Goal: Task Accomplishment & Management: Complete application form

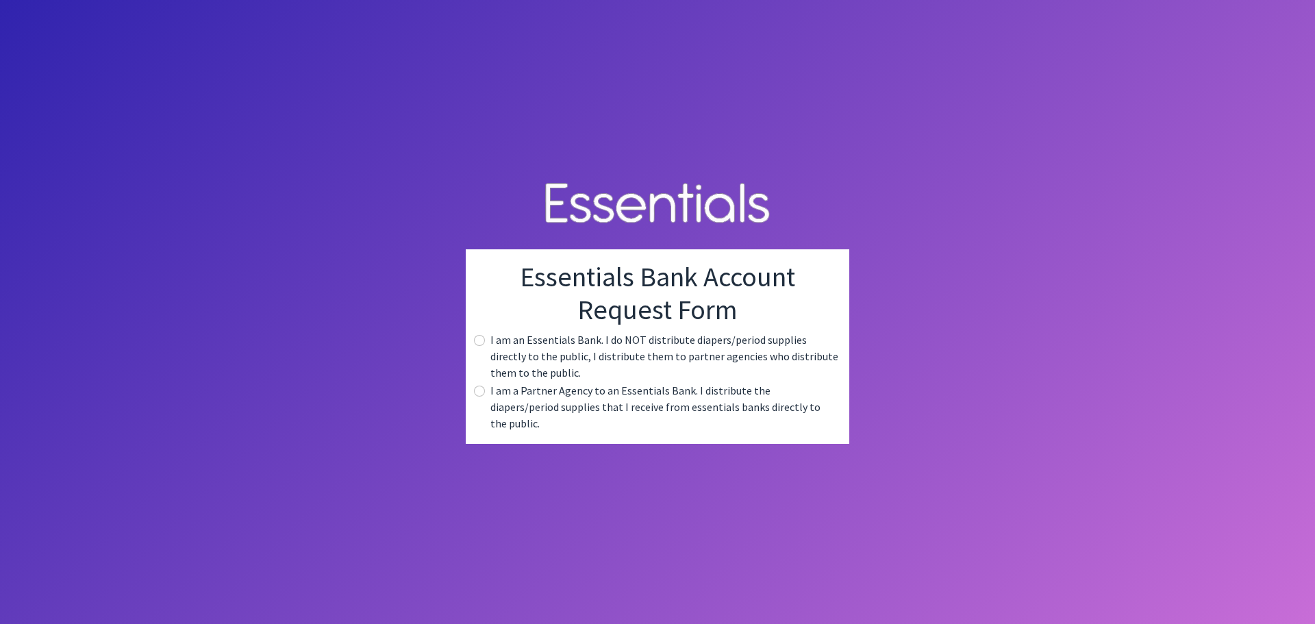
click at [522, 356] on label "I am an Essentials Bank. I do NOT distribute diapers/period supplies directly t…" at bounding box center [664, 355] width 348 height 49
click at [544, 392] on label "I am a Partner Agency to an Essentials Bank. I distribute the diapers/period su…" at bounding box center [664, 406] width 348 height 49
click at [540, 402] on label "I am a Partner Agency to an Essentials Bank. I distribute the diapers/period su…" at bounding box center [664, 406] width 348 height 49
click at [480, 405] on div "I am a Partner Agency to an Essentials Bank. I distribute the diapers/period su…" at bounding box center [658, 406] width 362 height 49
click at [480, 397] on input "radio" at bounding box center [479, 391] width 11 height 11
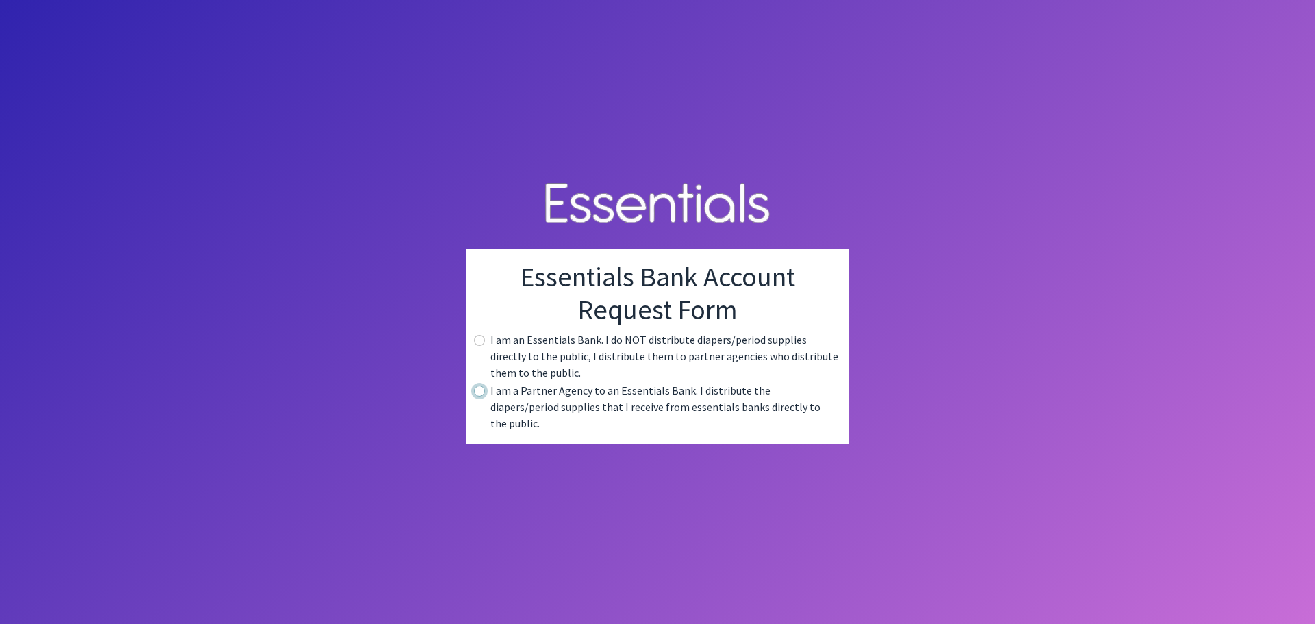
radio input "true"
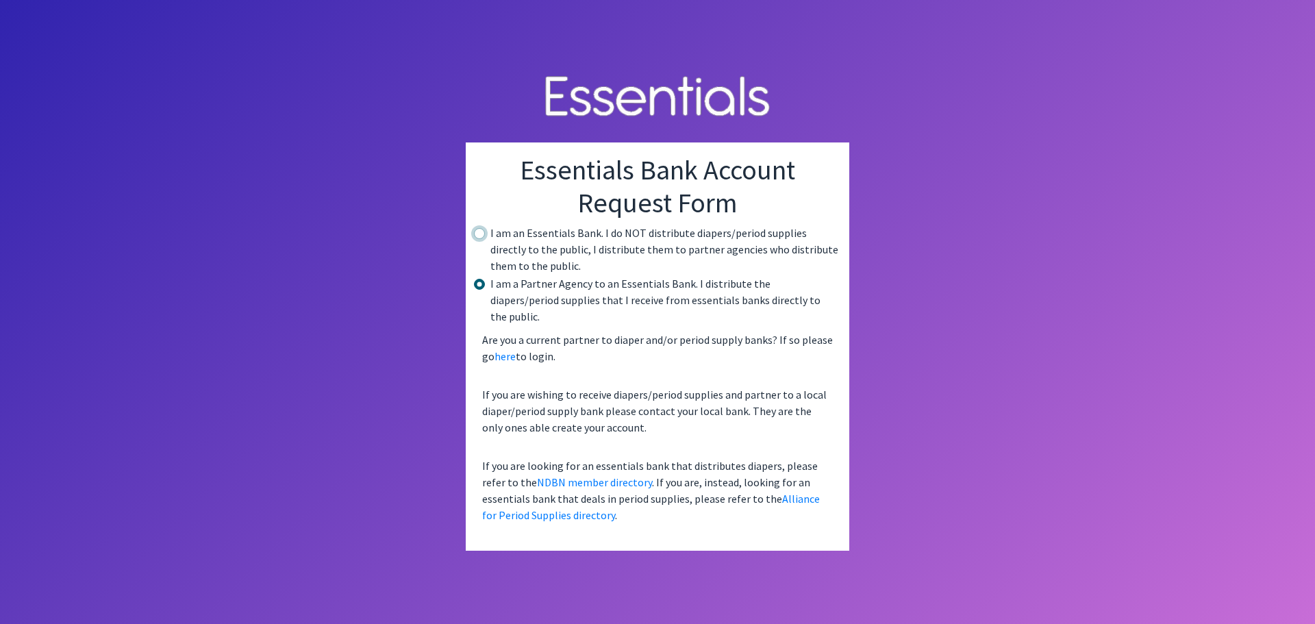
click at [479, 239] on input "radio" at bounding box center [479, 233] width 11 height 11
radio input "true"
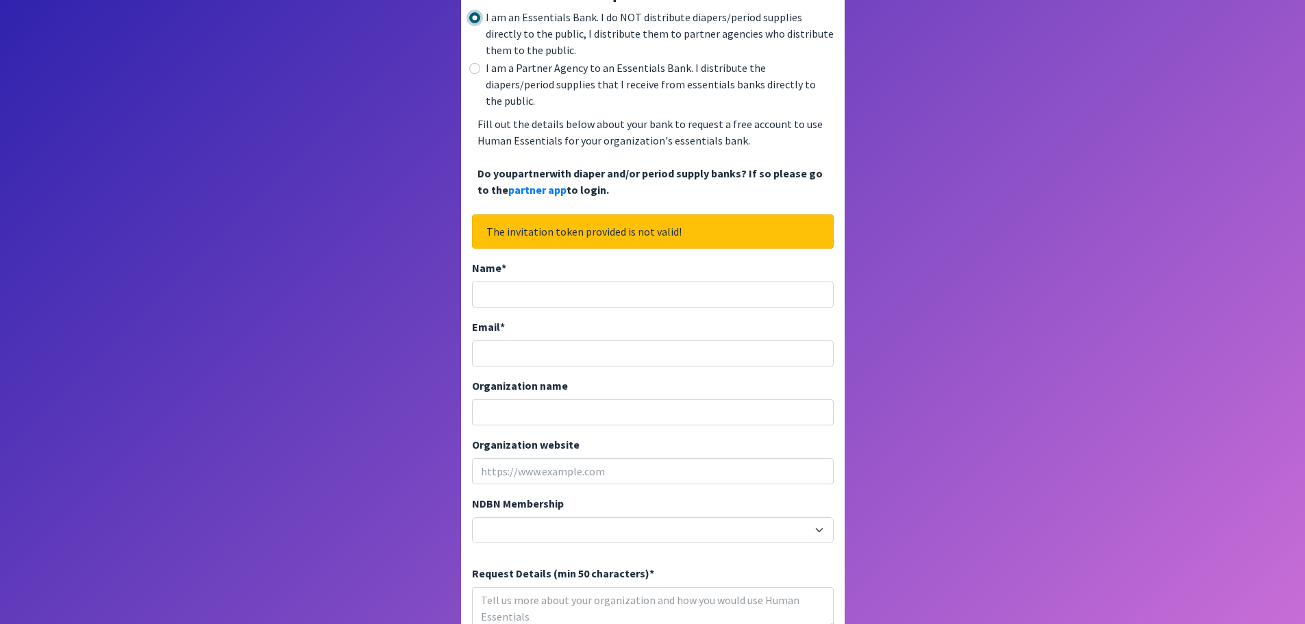
scroll to position [137, 0]
